Goal: Find specific page/section: Find specific page/section

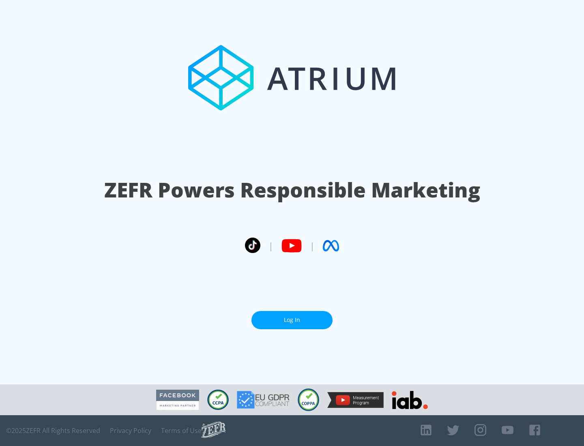
click at [292, 320] on link "Log In" at bounding box center [291, 320] width 81 height 18
